Goal: Information Seeking & Learning: Understand process/instructions

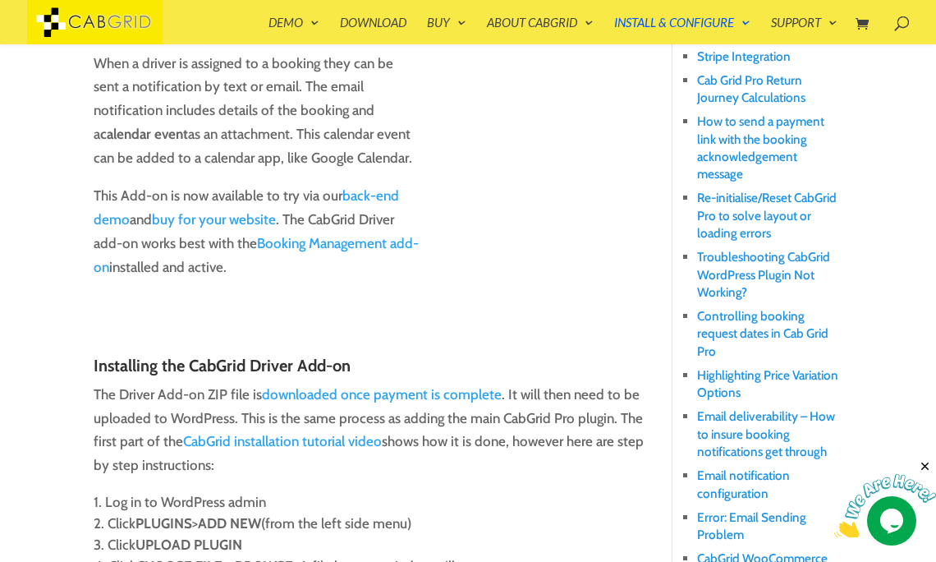
scroll to position [659, 0]
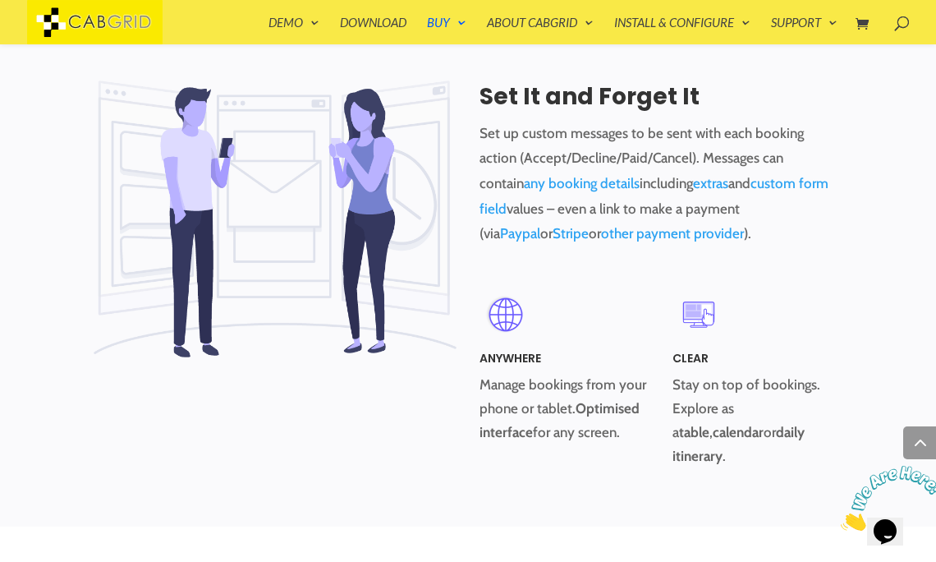
scroll to position [945, 0]
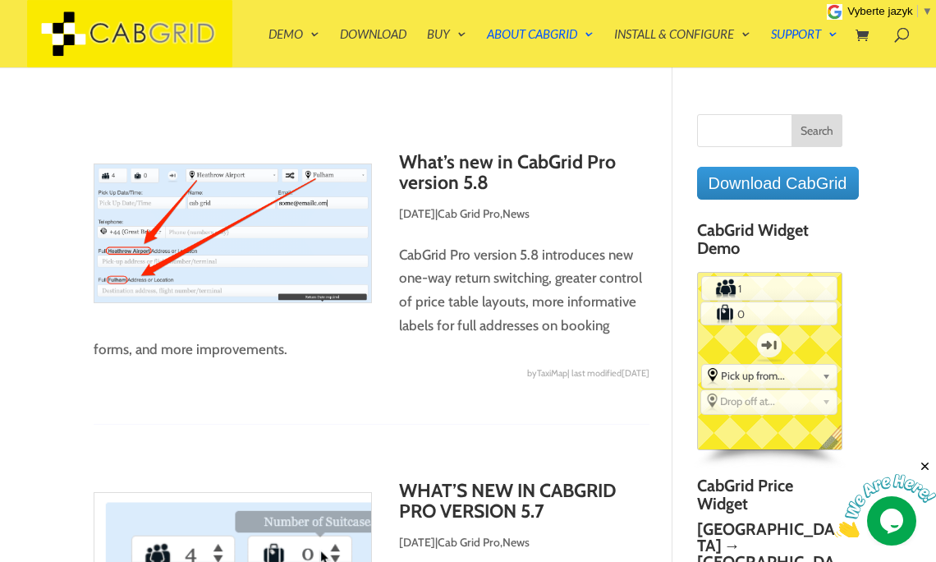
click at [462, 176] on link "What’s new in CabGrid Pro version 5.8" at bounding box center [507, 172] width 217 height 44
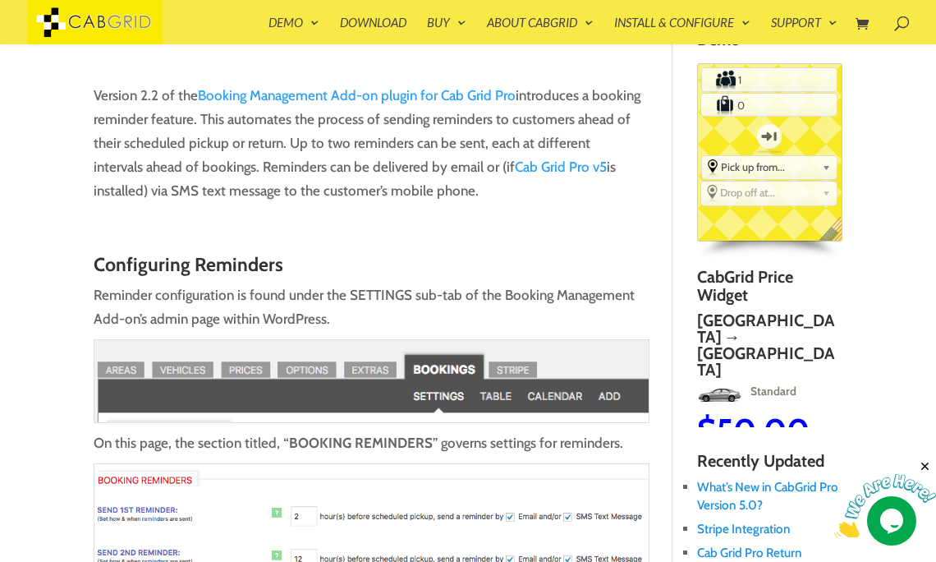
scroll to position [195, 0]
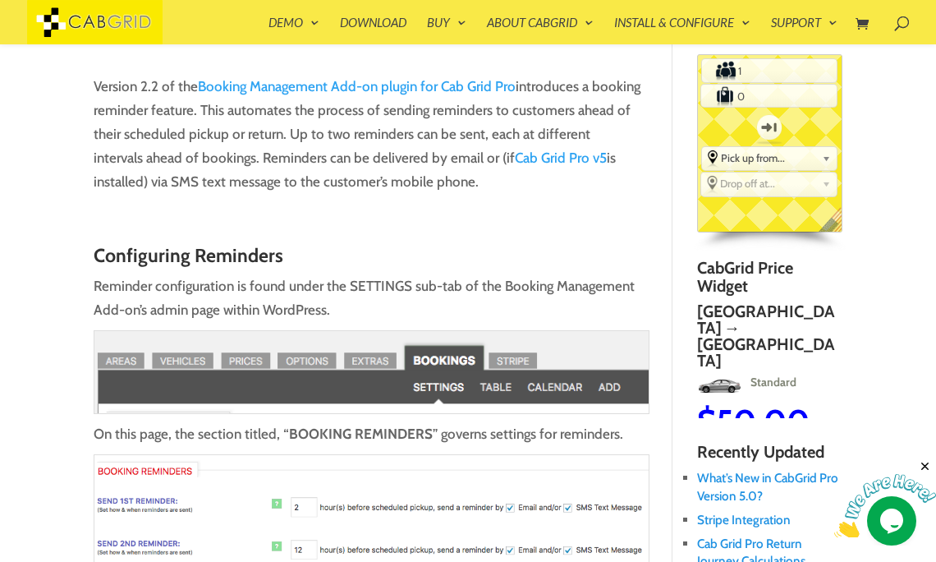
click at [841, 324] on h2 "Stansted → Tour" at bounding box center [913, 319] width 145 height 33
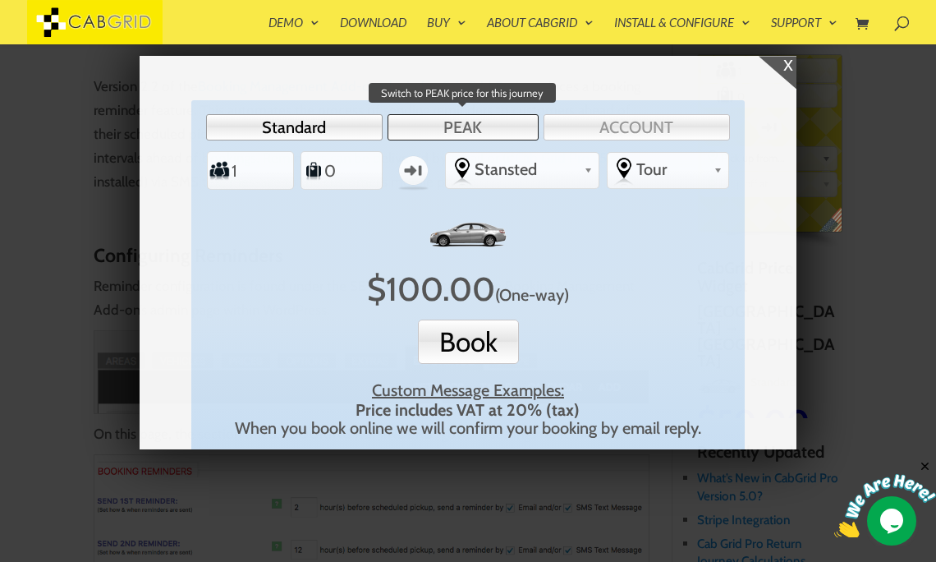
click at [480, 127] on link "PEAK" at bounding box center [463, 127] width 151 height 26
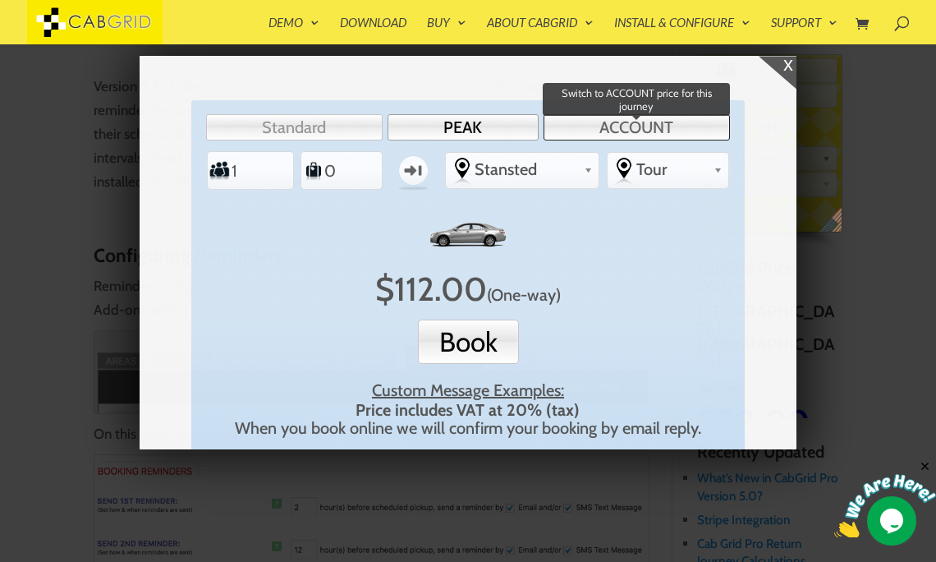
click at [605, 127] on link "ACCOUNT" at bounding box center [637, 127] width 186 height 26
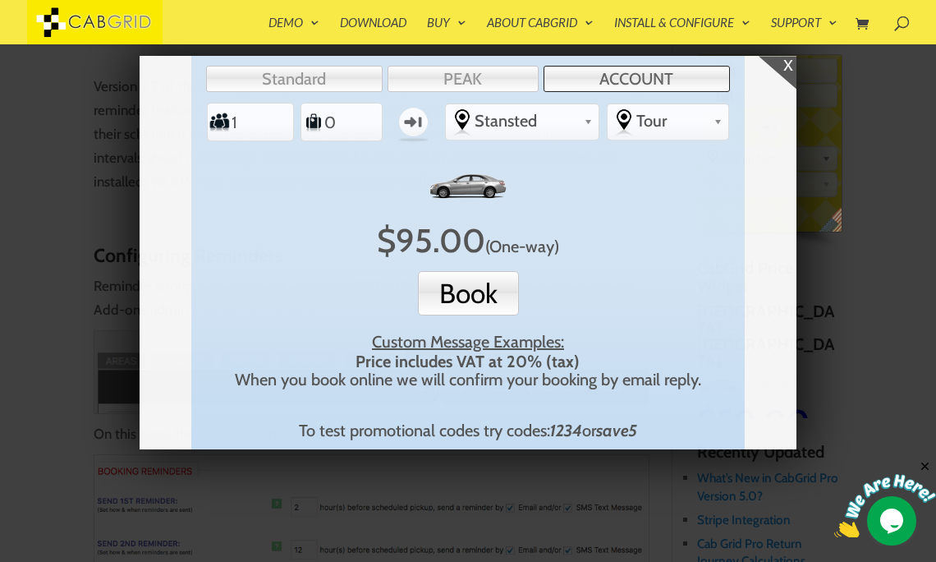
scroll to position [0, 0]
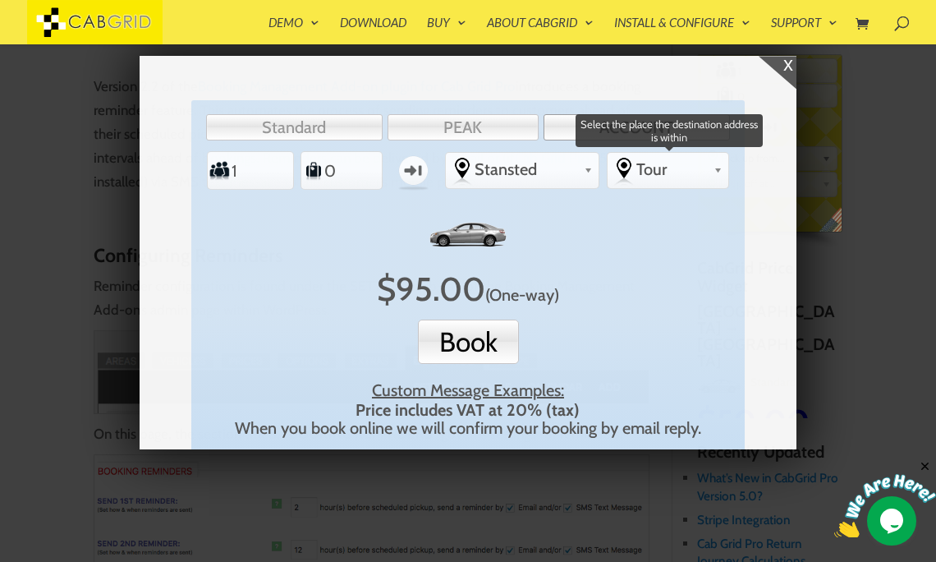
click at [719, 172] on b at bounding box center [718, 167] width 9 height 13
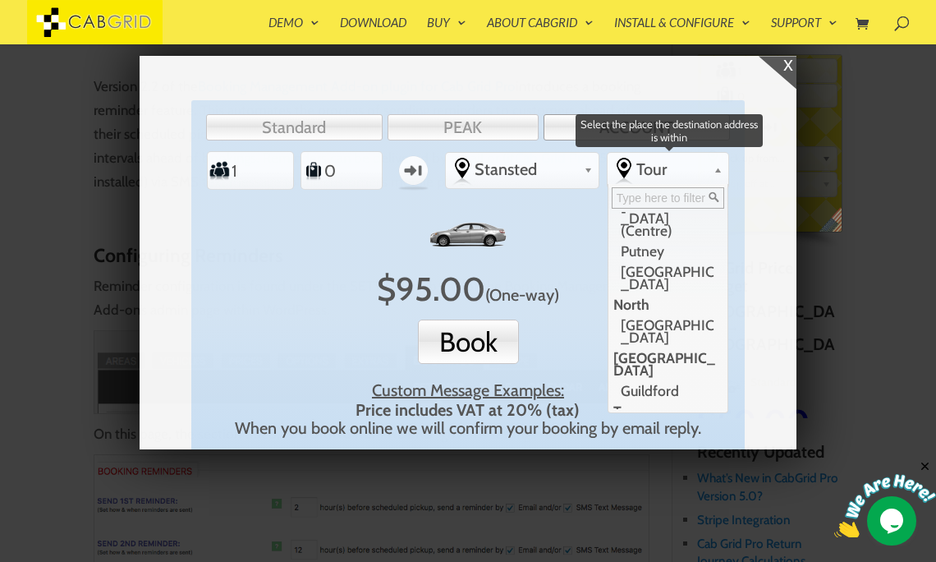
scroll to position [427, 0]
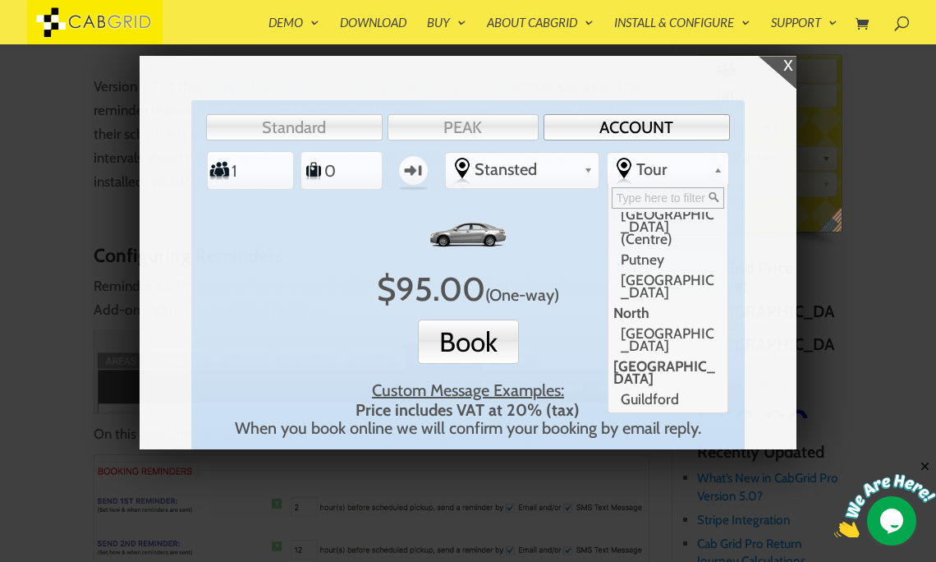
click at [788, 66] on div "x" at bounding box center [778, 72] width 38 height 33
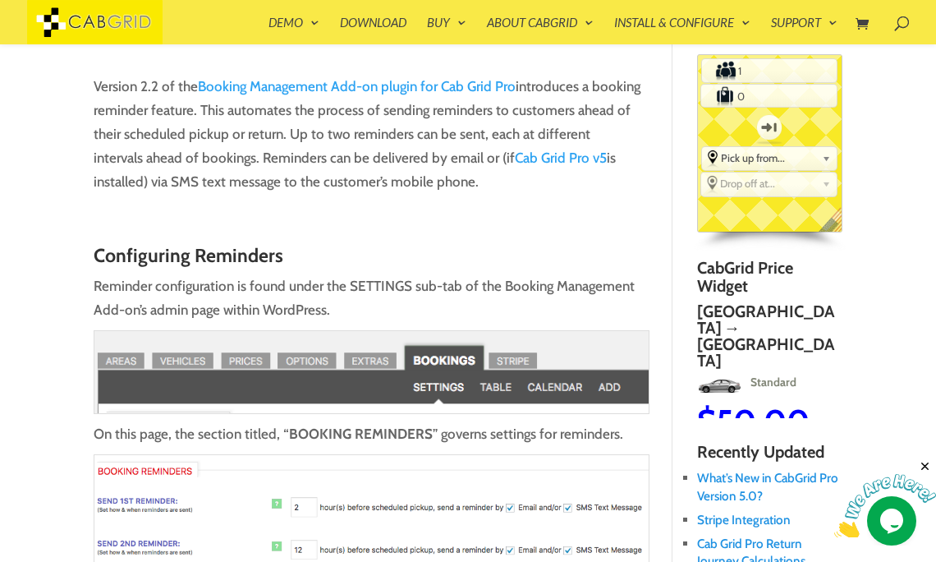
click at [840, 316] on h2 "Stansted → Tour" at bounding box center [912, 319] width 145 height 33
type input "1"
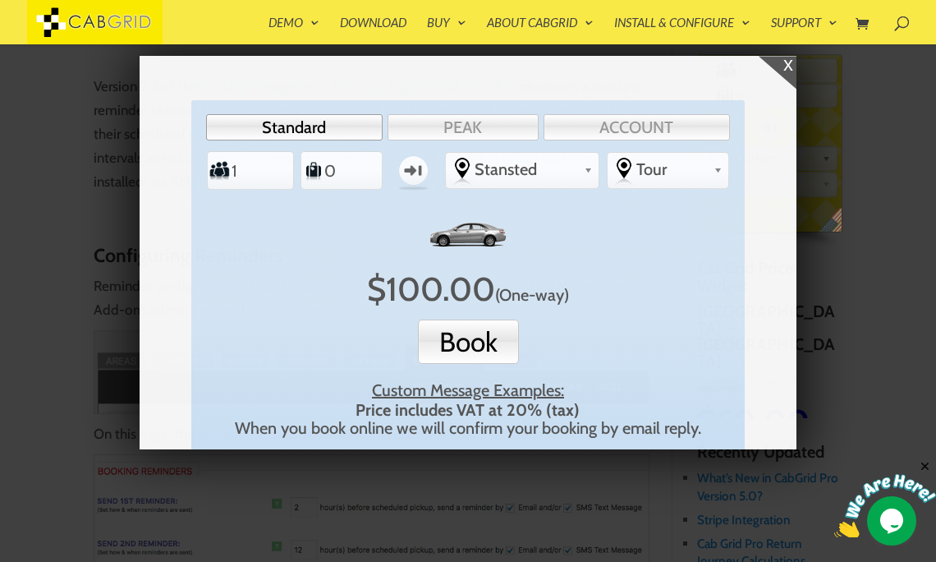
click at [790, 66] on div "x" at bounding box center [778, 72] width 38 height 33
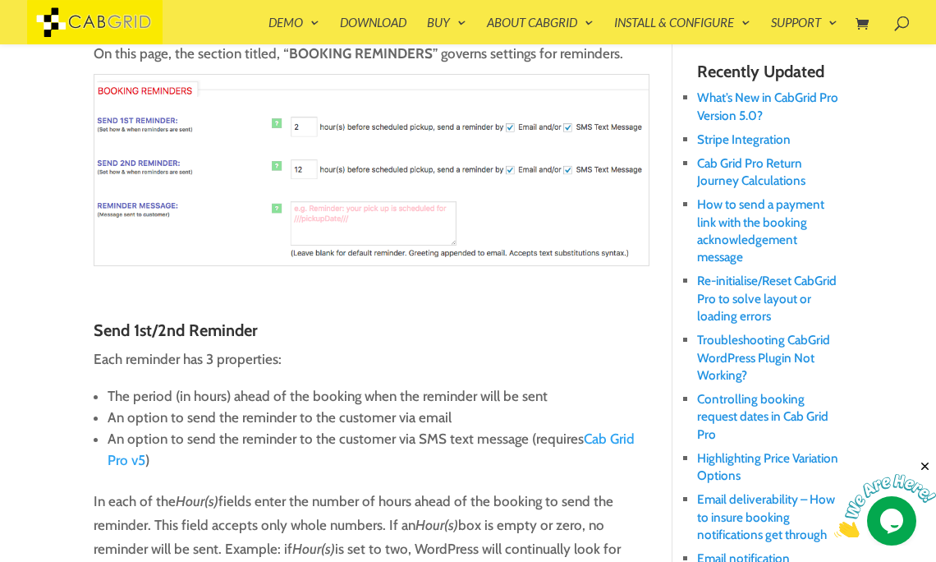
scroll to position [577, 0]
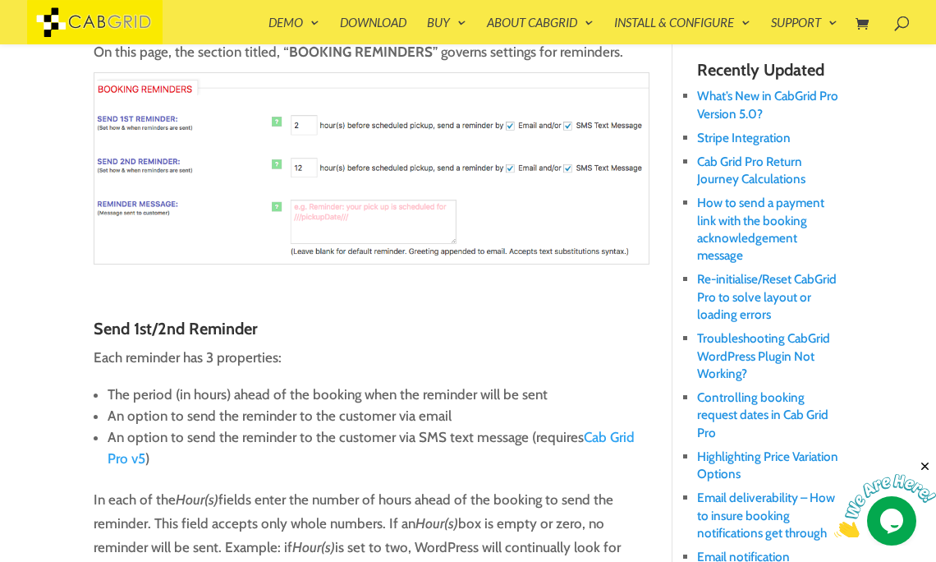
click at [553, 283] on p "Reminder configuration is found under the SETTINGS sub-tab of the Booking Manag…" at bounding box center [372, 89] width 556 height 394
click at [586, 339] on h3 "Send 1st/2nd Reminder" at bounding box center [372, 333] width 556 height 26
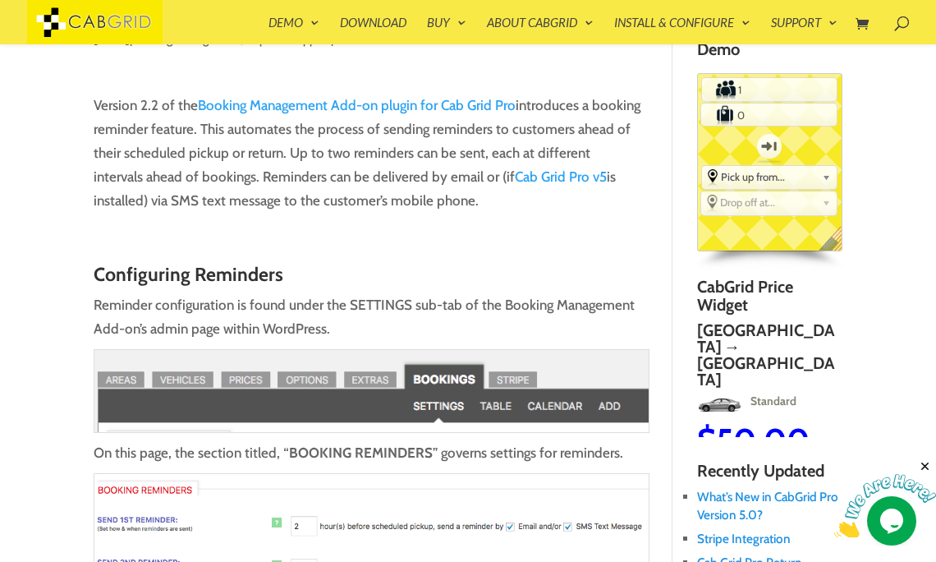
scroll to position [191, 0]
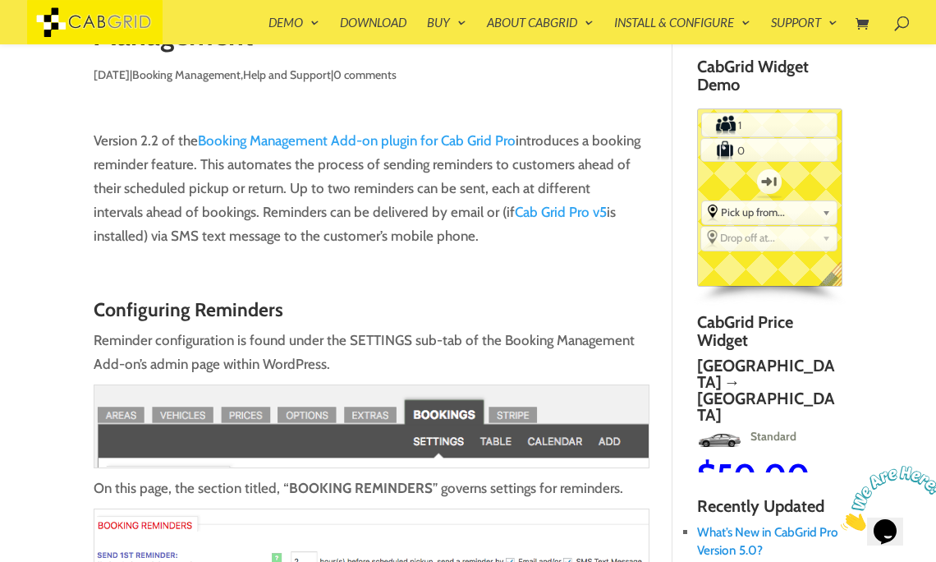
scroll to position [126, 0]
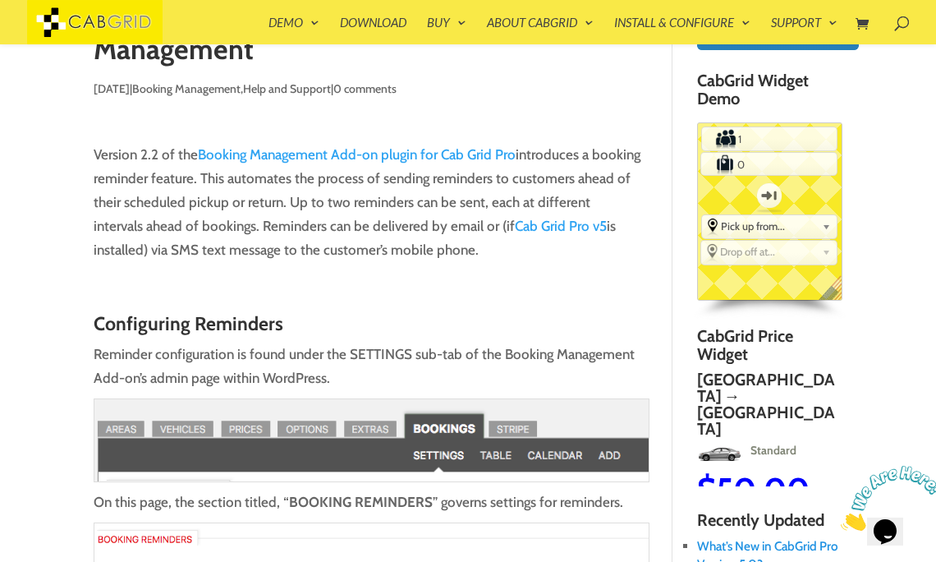
click at [842, 380] on h2 "Stansted → Tour" at bounding box center [914, 387] width 145 height 33
type input "1"
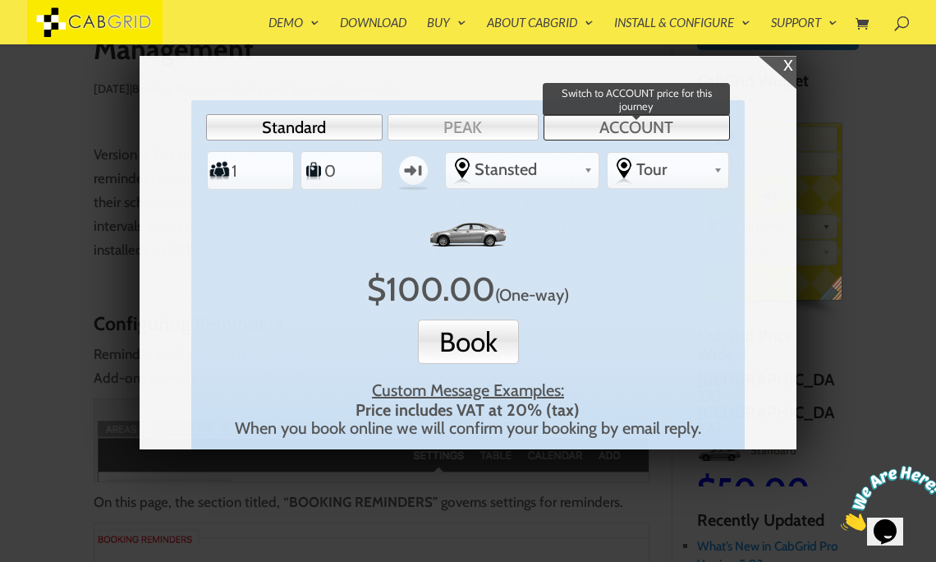
click at [655, 125] on link "ACCOUNT" at bounding box center [637, 127] width 186 height 26
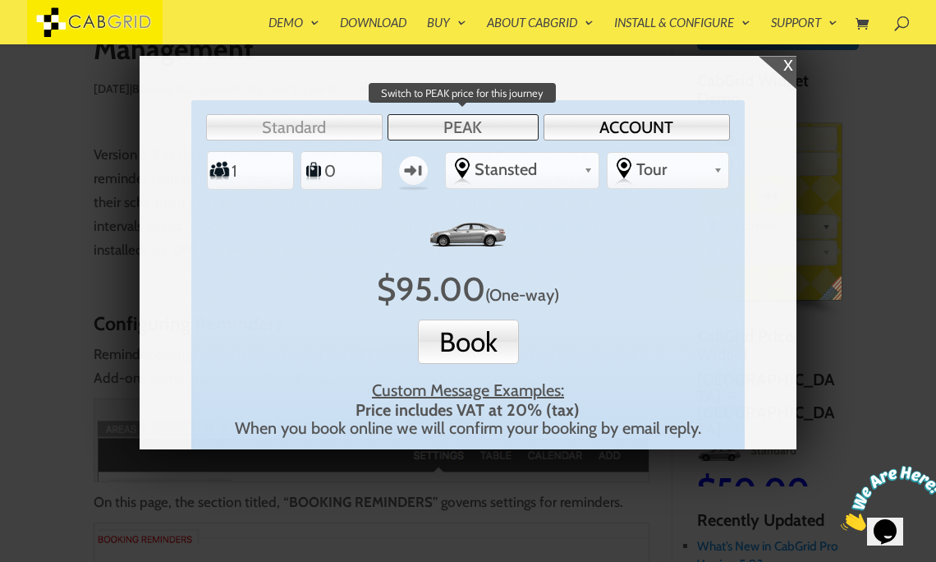
click at [519, 122] on link "PEAK" at bounding box center [463, 127] width 151 height 26
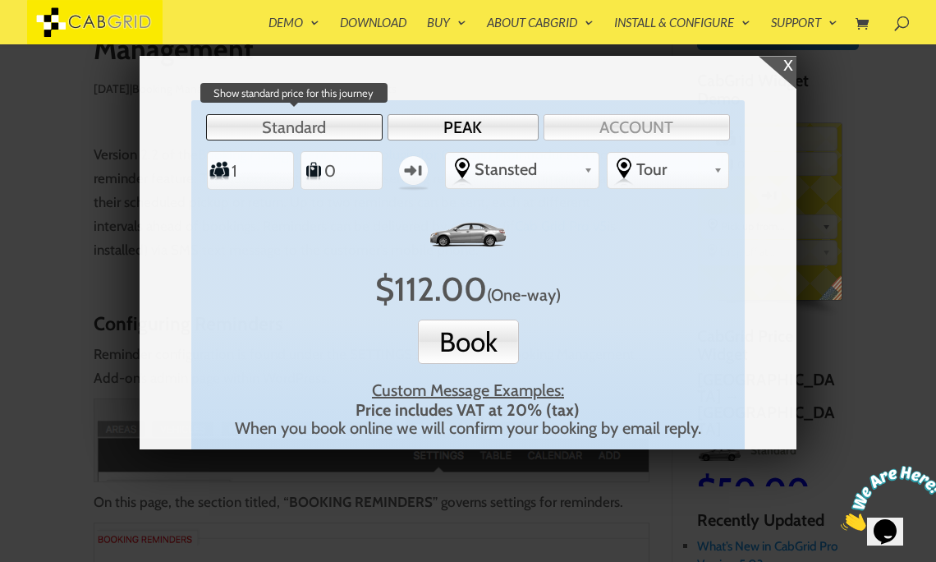
click at [359, 118] on link "Standard" at bounding box center [294, 127] width 177 height 26
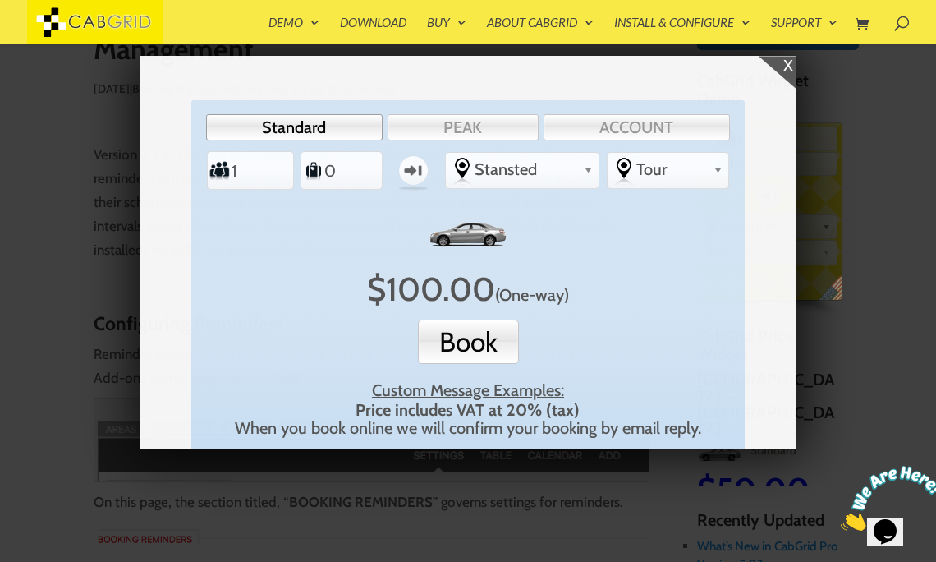
click at [788, 62] on div "x" at bounding box center [778, 72] width 38 height 33
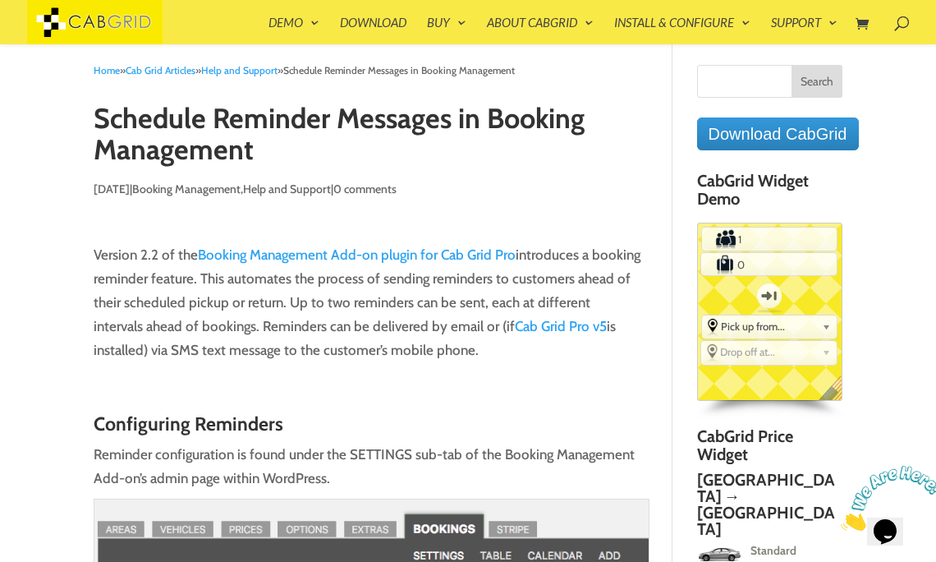
scroll to position [0, 0]
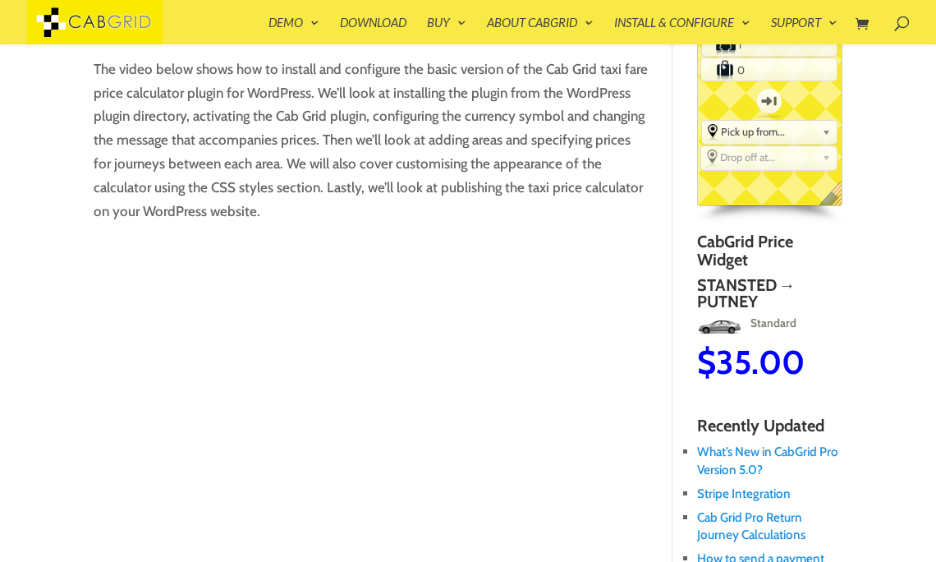
scroll to position [224, 0]
